Goal: Transaction & Acquisition: Purchase product/service

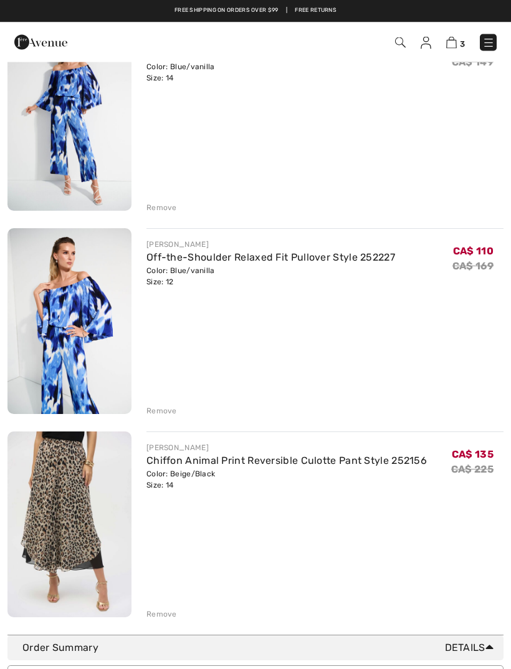
scroll to position [160, 0]
click at [163, 404] on div "Remove" at bounding box center [324, 410] width 357 height 14
click at [163, 206] on div "Remove" at bounding box center [161, 207] width 31 height 11
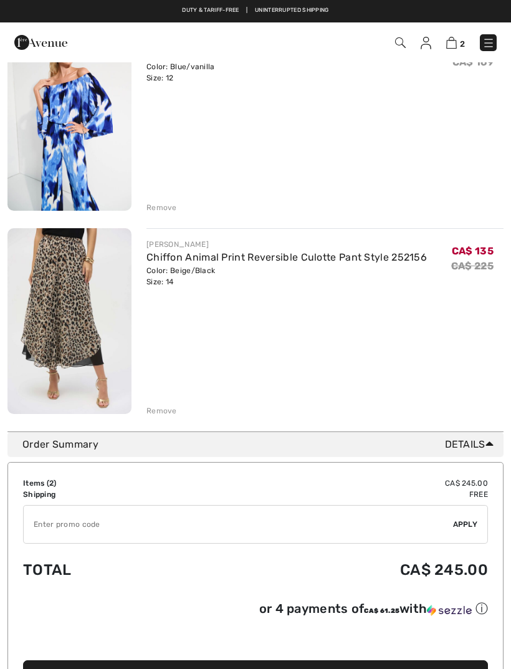
click at [167, 206] on div "Remove" at bounding box center [161, 207] width 31 height 11
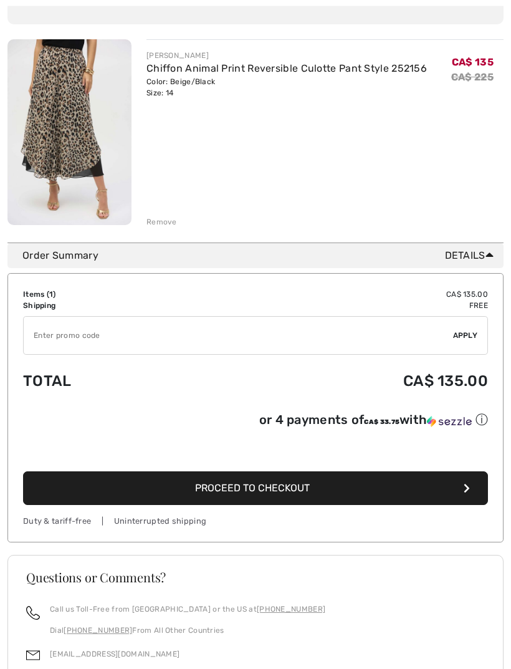
scroll to position [165, 0]
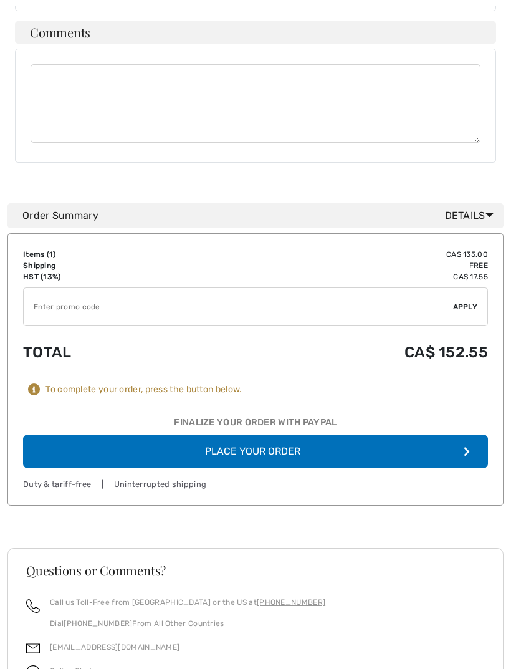
scroll to position [545, 0]
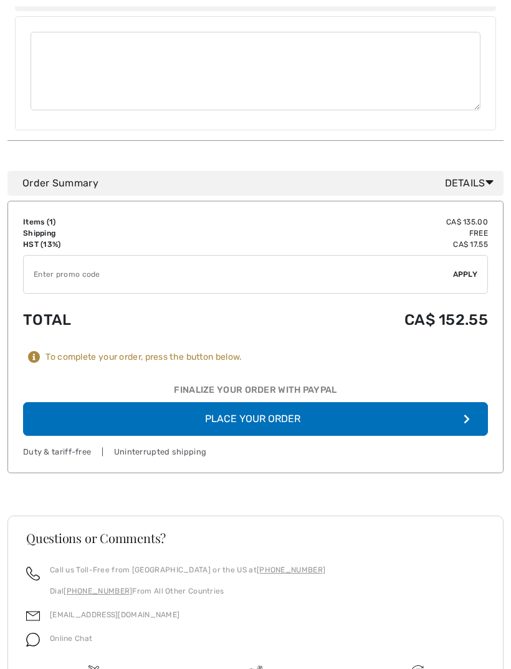
click at [318, 402] on button "Place Your Order" at bounding box center [255, 419] width 465 height 34
